Goal: Task Accomplishment & Management: Manage account settings

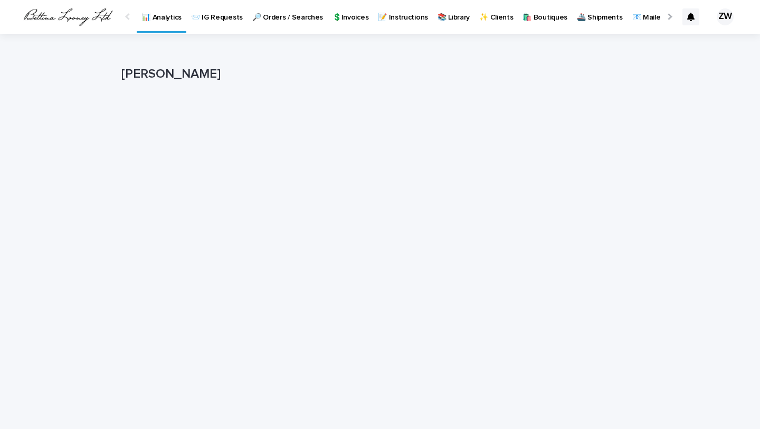
click at [343, 20] on p "💲Invoices" at bounding box center [351, 11] width 36 height 22
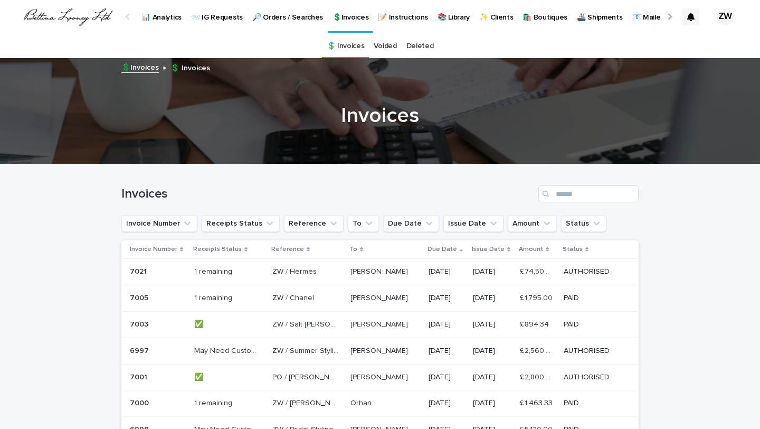
click at [330, 276] on p at bounding box center [306, 271] width 66 height 9
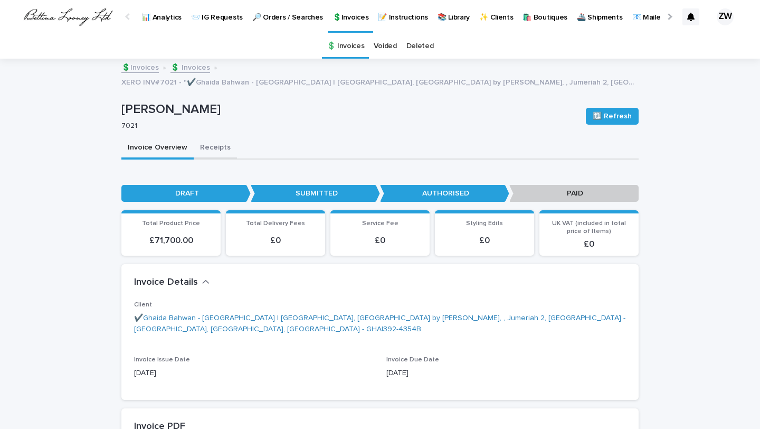
click at [202, 143] on button "Receipts" at bounding box center [215, 148] width 43 height 22
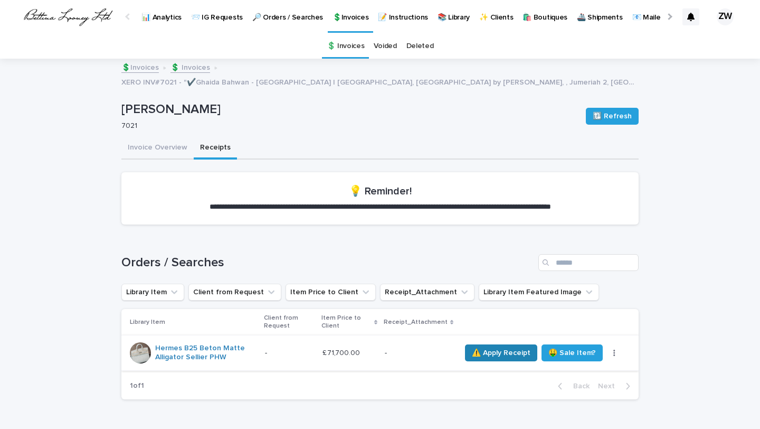
click at [531, 357] on span "⚠️ Apply Receipt" at bounding box center [501, 352] width 59 height 11
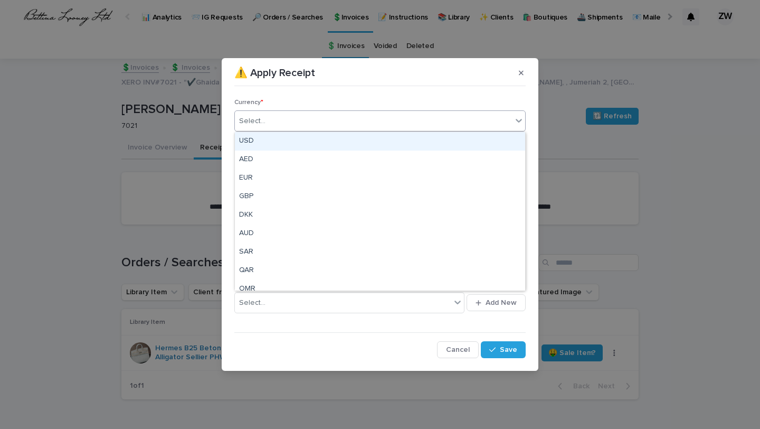
click at [320, 119] on div "Select..." at bounding box center [373, 120] width 277 height 17
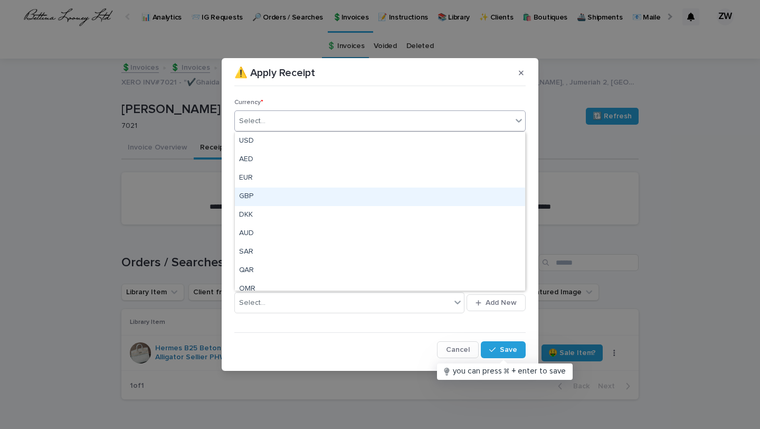
click at [292, 195] on div "GBP" at bounding box center [380, 196] width 290 height 18
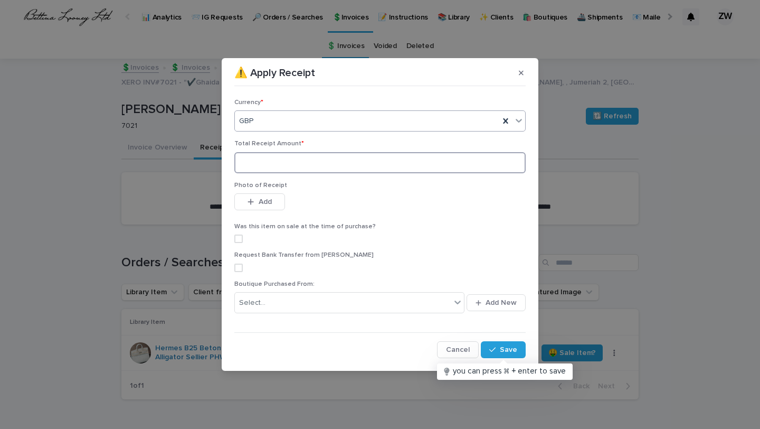
click at [294, 165] on input at bounding box center [380, 162] width 292 height 21
type input "*****"
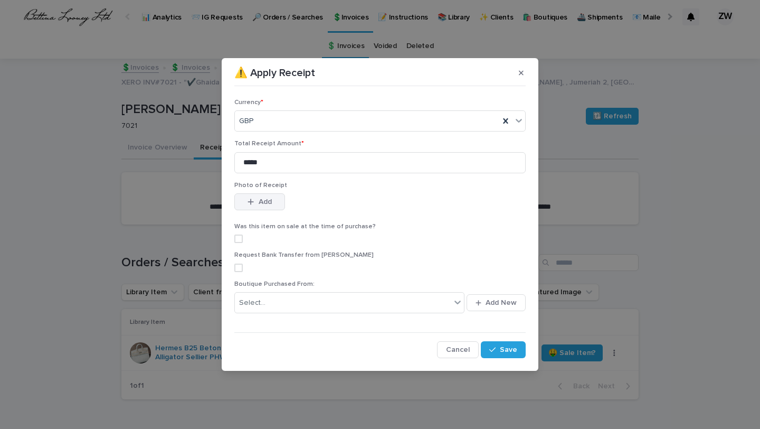
click at [268, 203] on span "Add" at bounding box center [265, 201] width 13 height 7
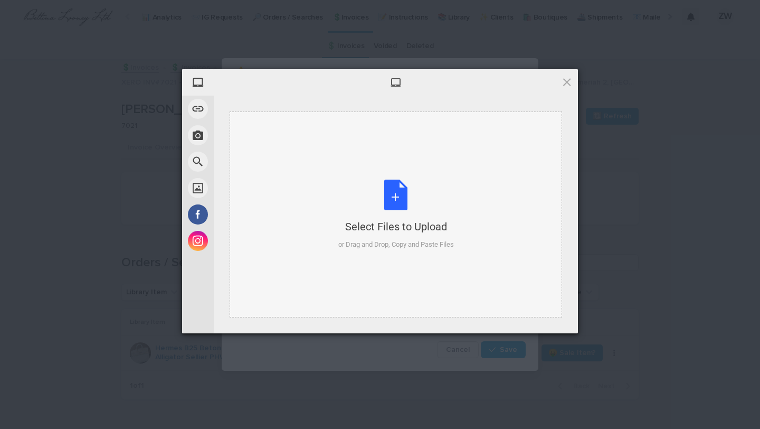
click at [402, 199] on div "Select Files to Upload or Drag and Drop, Copy and Paste Files" at bounding box center [397, 215] width 116 height 70
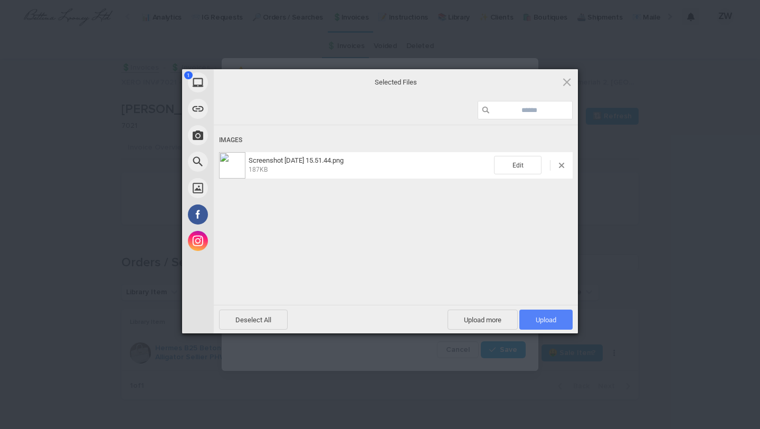
click at [556, 325] on span "Upload 1" at bounding box center [546, 319] width 53 height 20
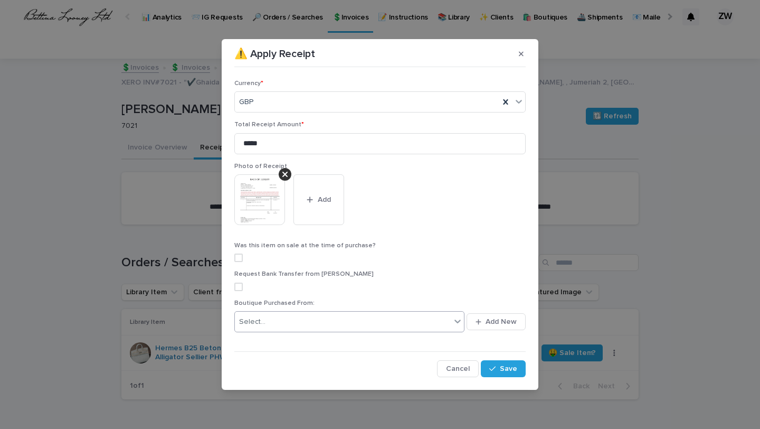
click at [277, 319] on div "Select..." at bounding box center [343, 321] width 216 height 17
type input "*"
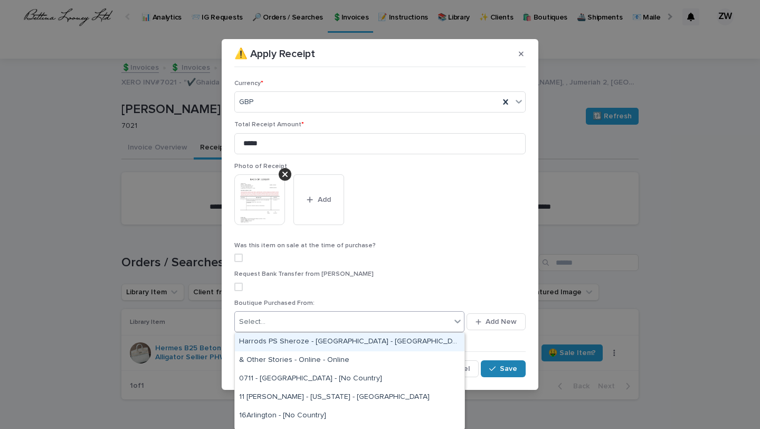
click at [495, 370] on icon "button" at bounding box center [493, 368] width 6 height 7
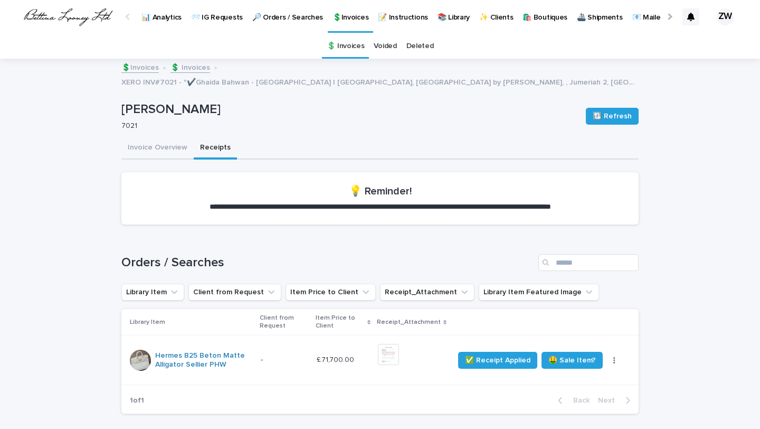
click at [334, 11] on p "💲Invoices" at bounding box center [351, 11] width 36 height 22
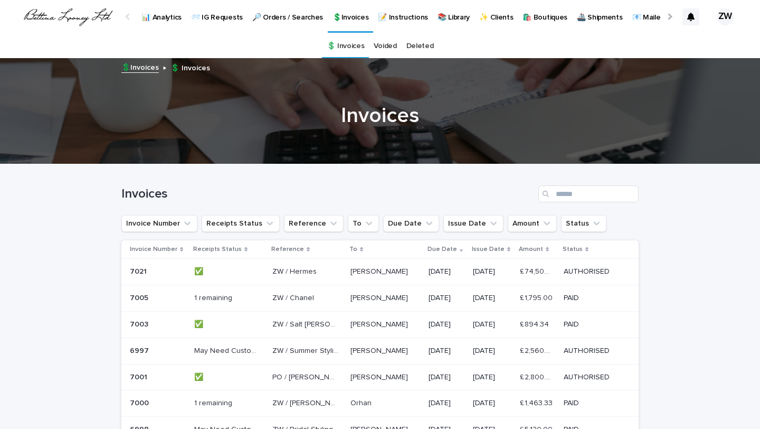
click at [272, 19] on p "🔎 Orders / Searches" at bounding box center [287, 11] width 71 height 22
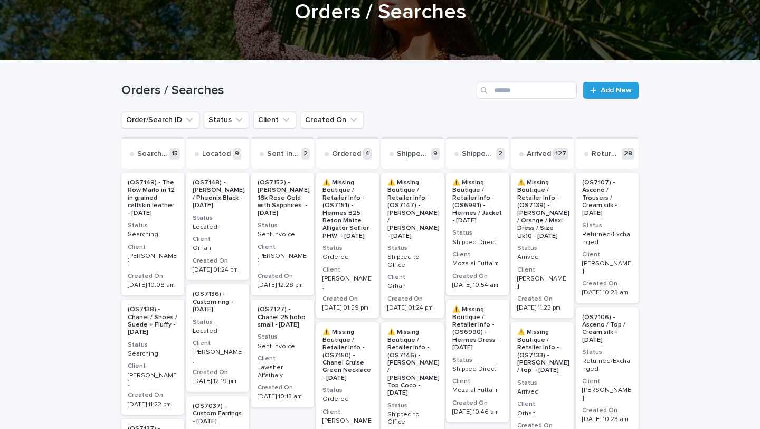
scroll to position [79, 0]
